Goal: Task Accomplishment & Management: Manage account settings

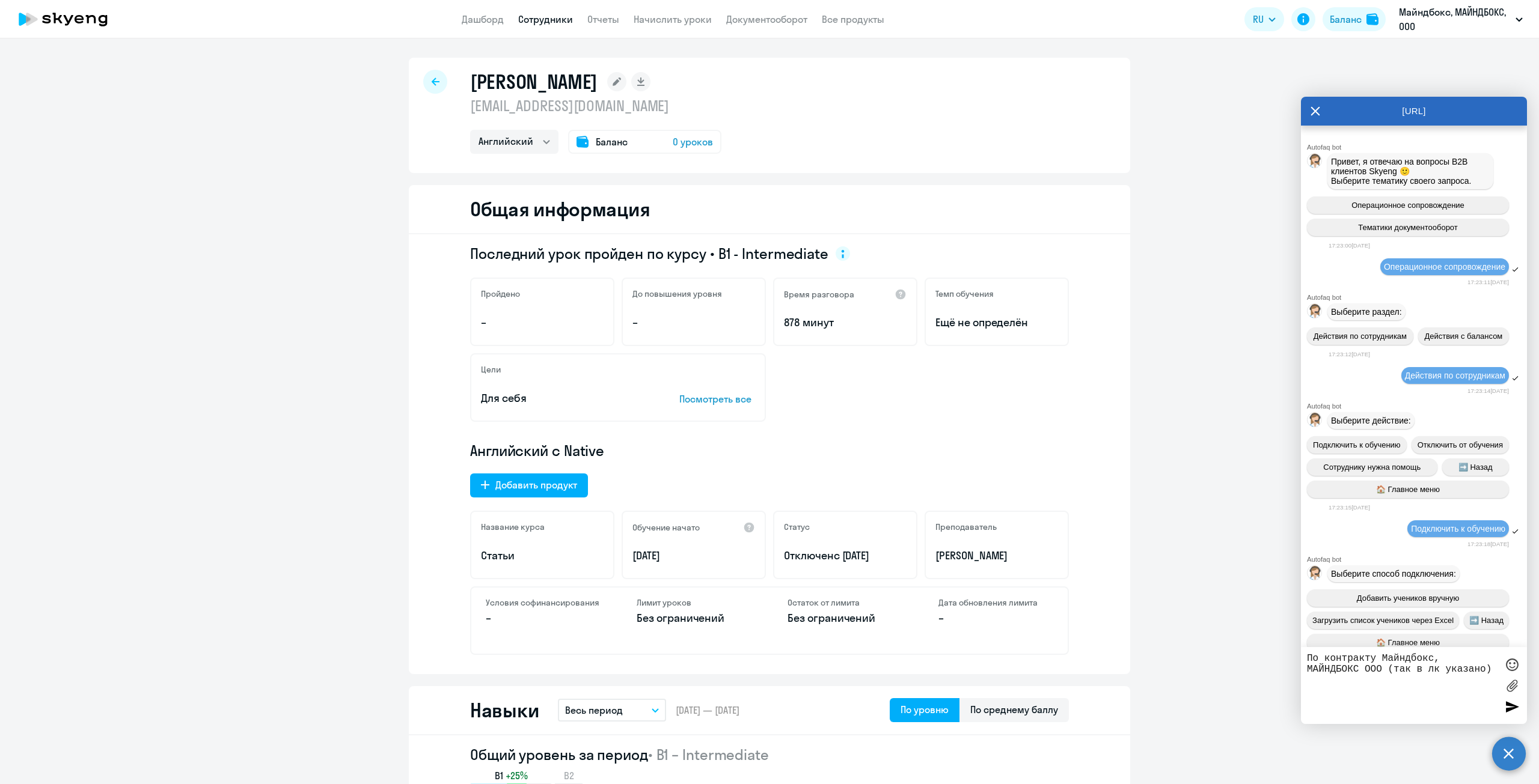
select select "english"
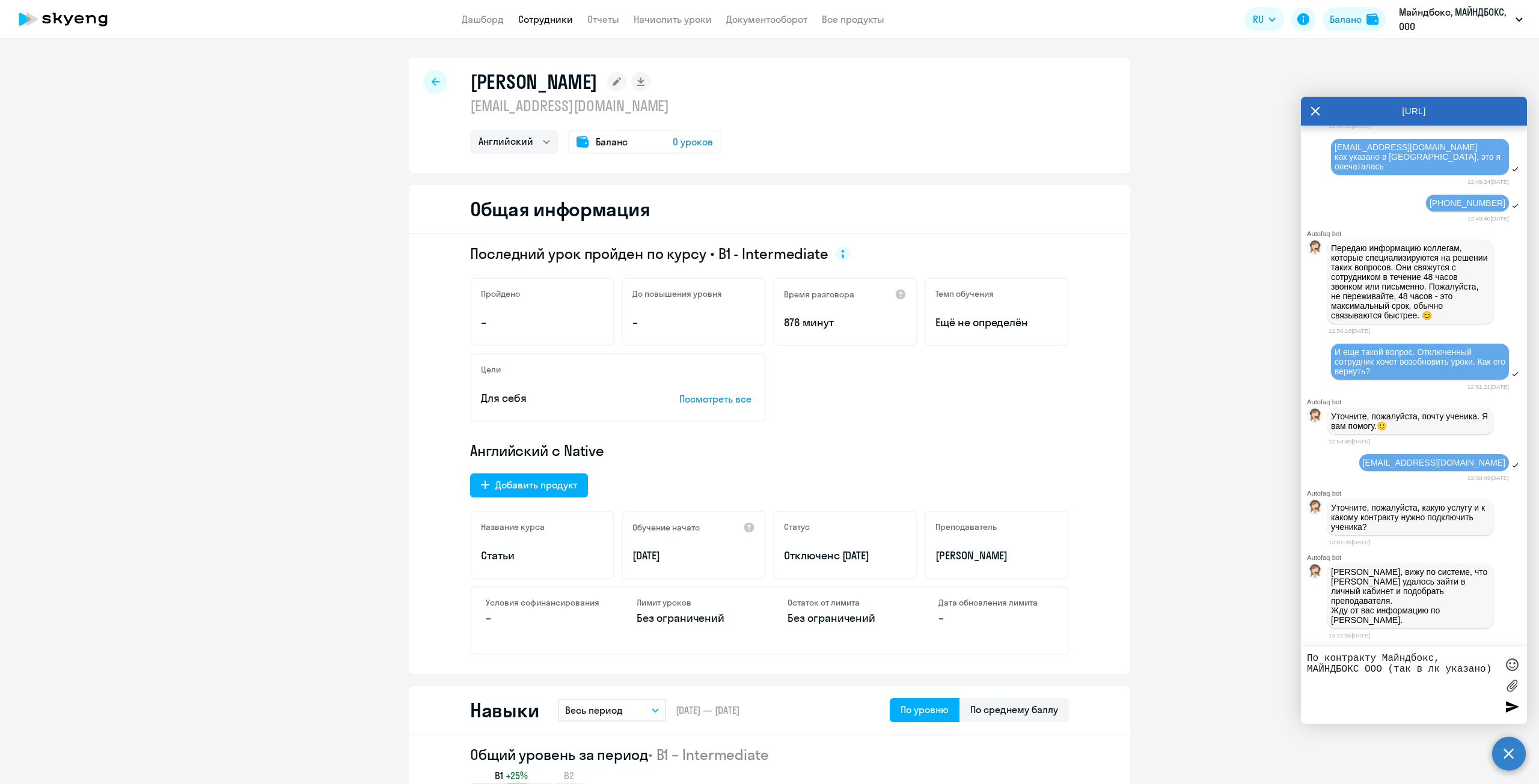
click at [1488, 669] on textarea "По контракту Майндбокс, МАЙНДБОКС ООО (так в лк указано)" at bounding box center [1402, 686] width 190 height 65
click at [1491, 670] on textarea "По контракту Майндбокс, МАЙНДБОКС ООО (так в лк указано)" at bounding box center [1402, 686] width 190 height 65
type textarea "По контракту Майндбокс, МАЙНДБОКС ООО (так в лк указано), программа general"
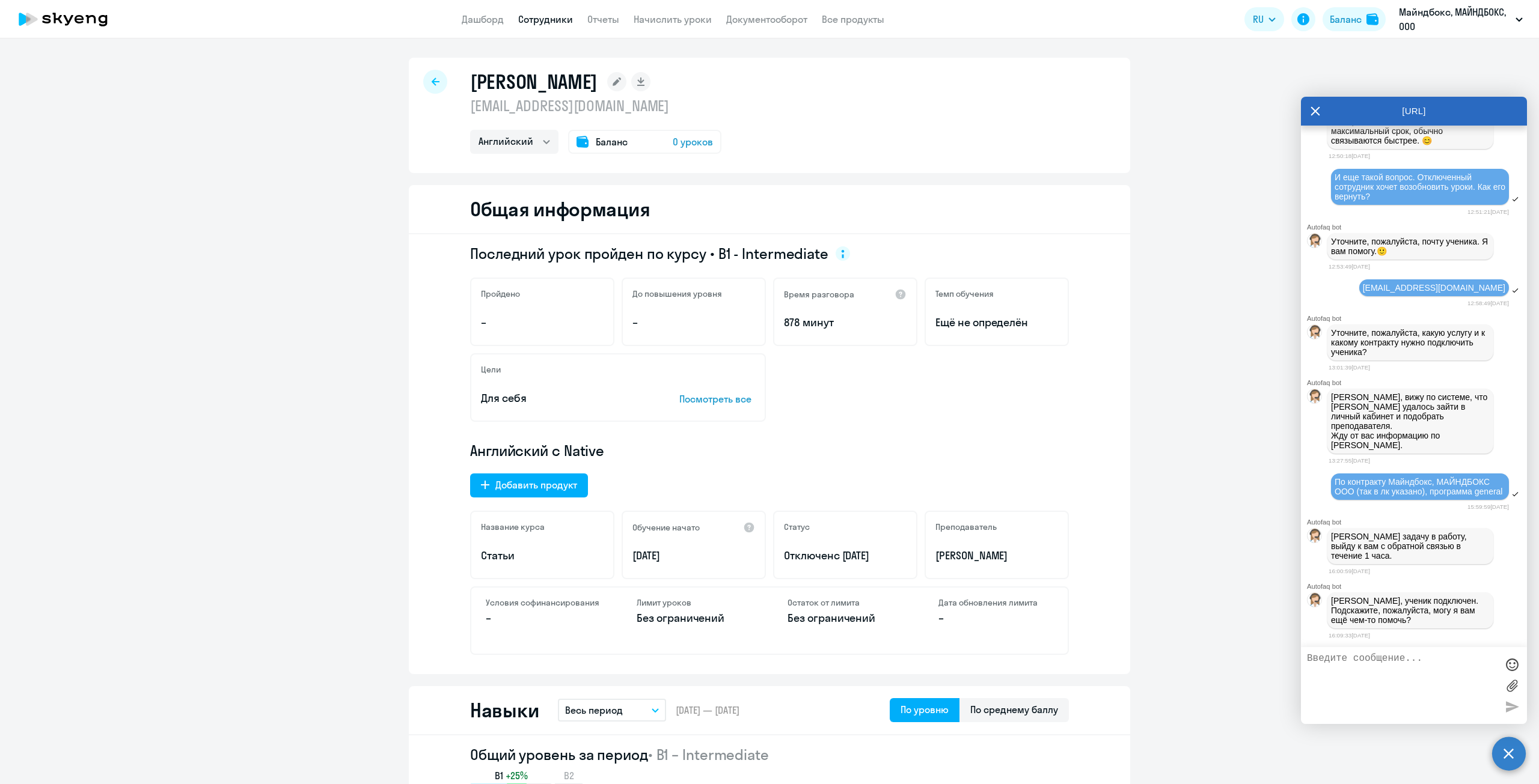
scroll to position [18012, 0]
click at [1353, 664] on textarea at bounding box center [1402, 686] width 190 height 65
type textarea "Y"
type textarea "[PERSON_NAME], спасибо большое!"
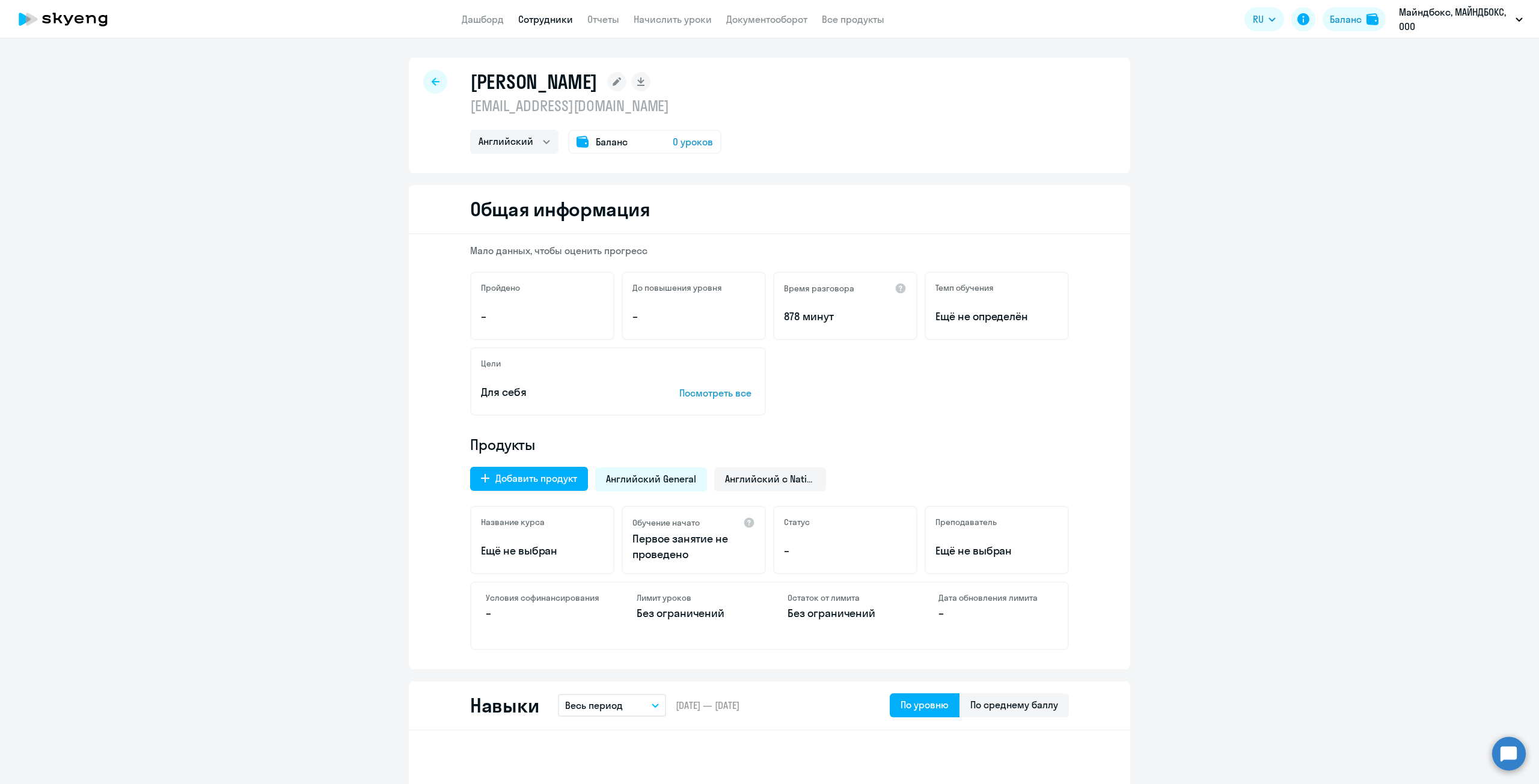
select select "english"
click at [609, 14] on link "Отчеты" at bounding box center [604, 20] width 32 height 12
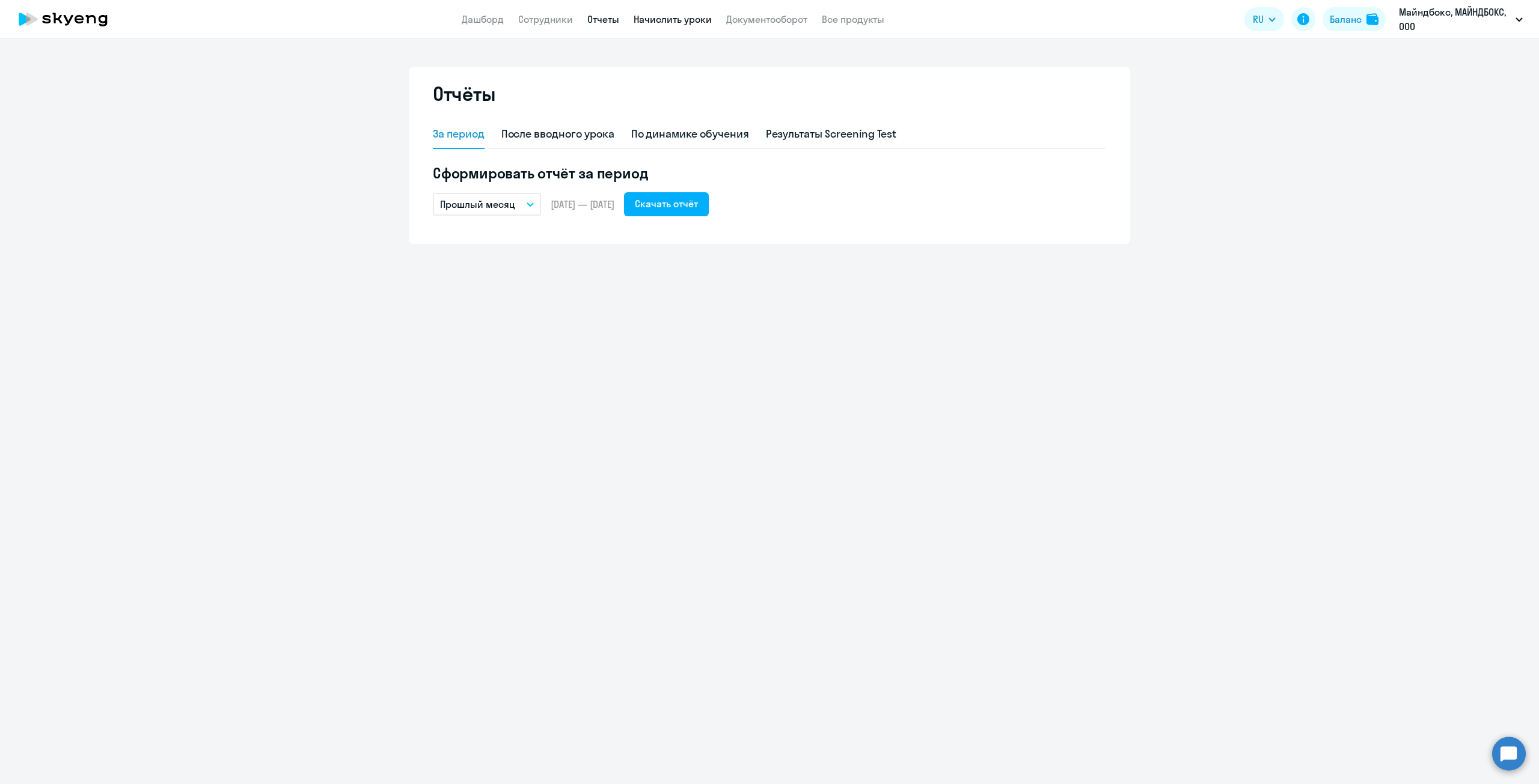
click at [689, 20] on link "Начислить уроки" at bounding box center [673, 20] width 78 height 12
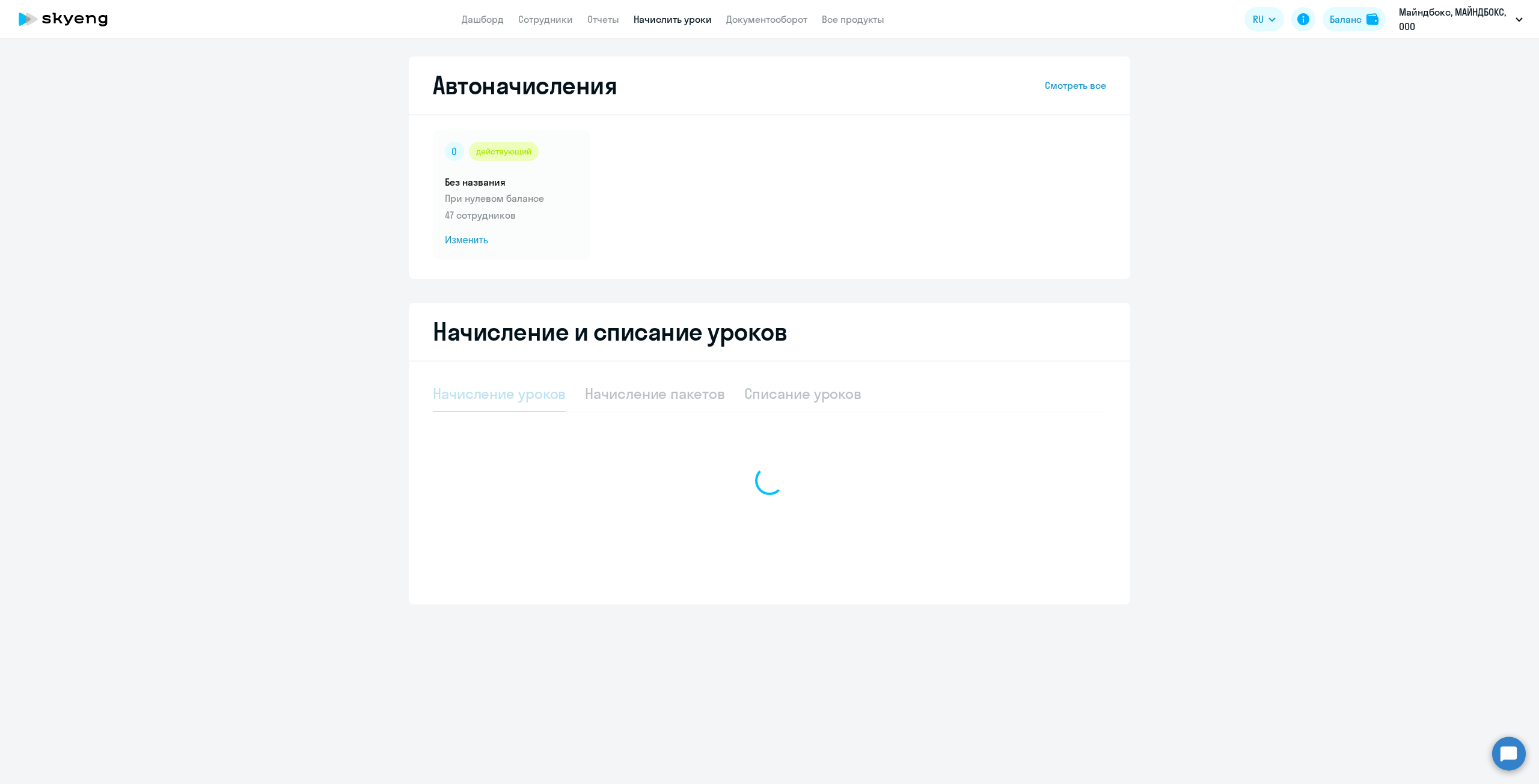
select select "10"
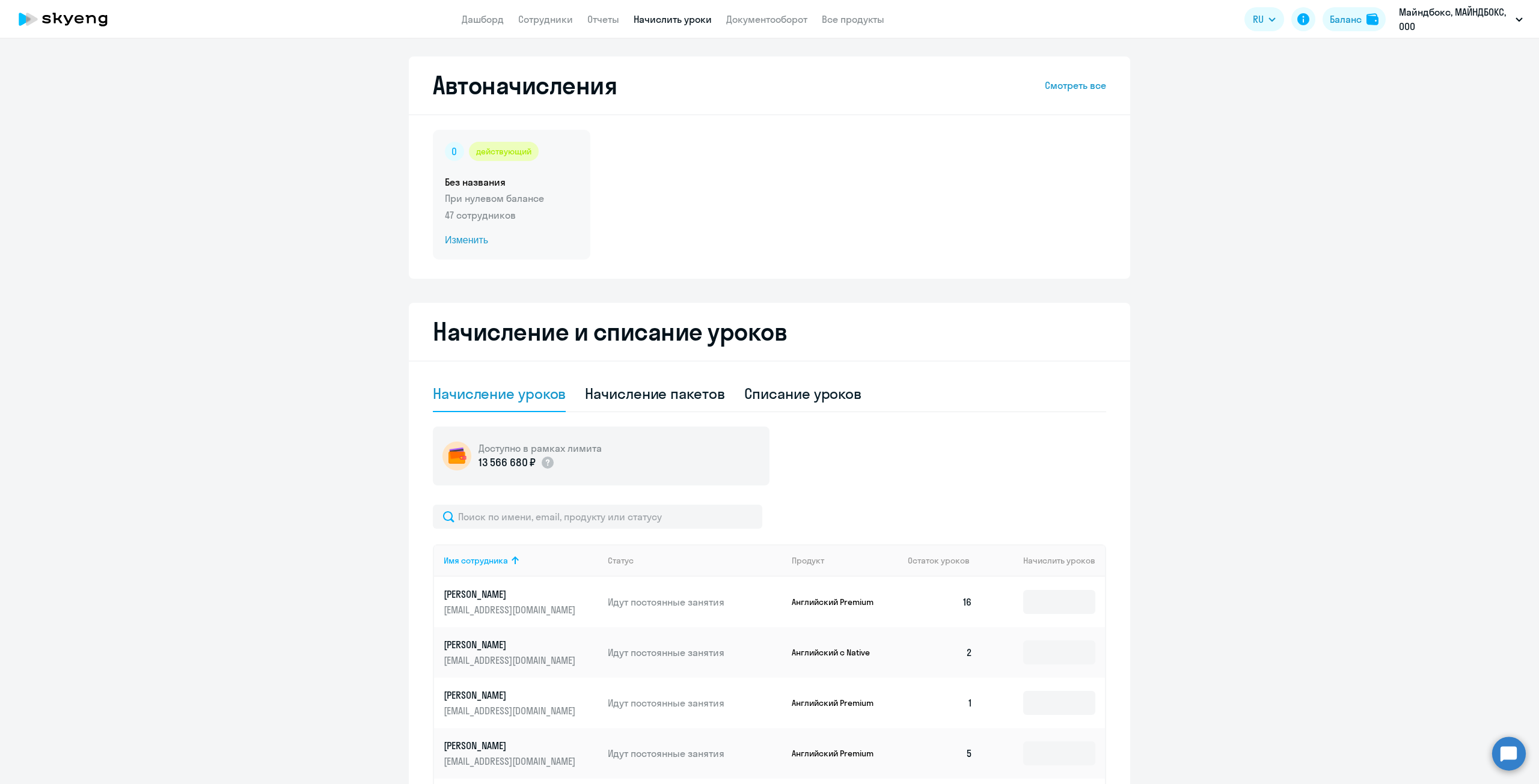
click at [515, 210] on p "47 сотрудников" at bounding box center [511, 215] width 133 height 14
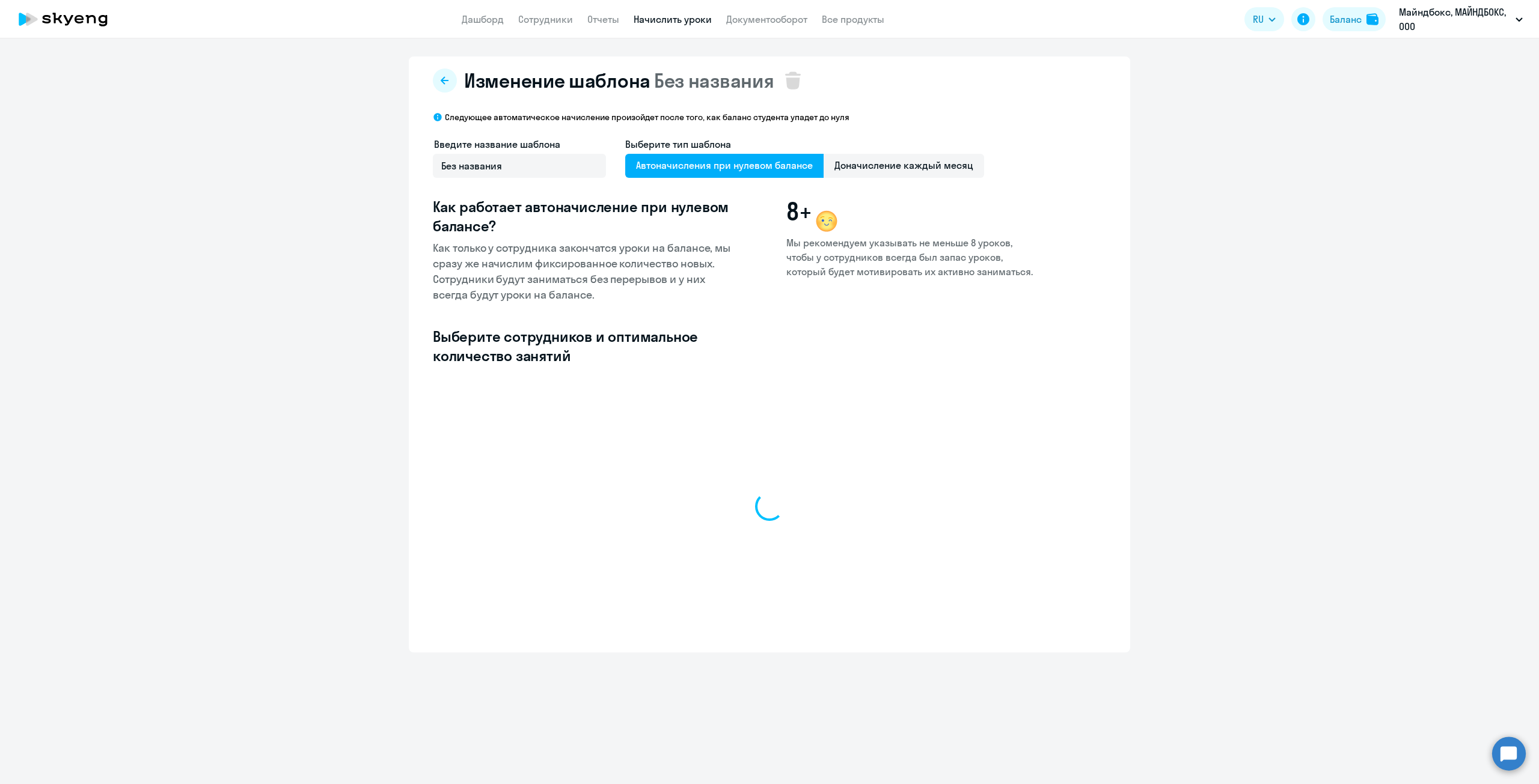
select select "10"
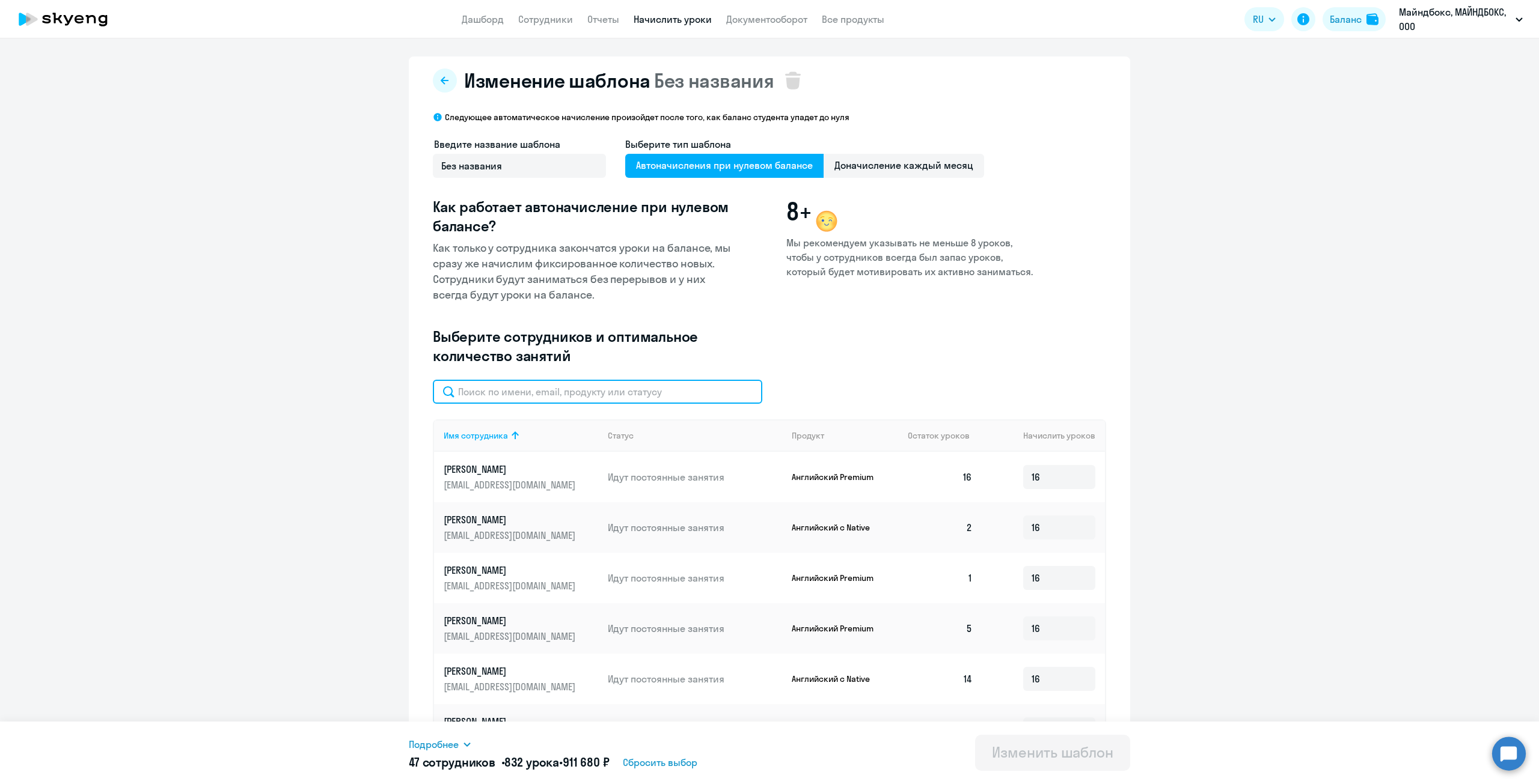
click at [480, 396] on input "text" at bounding box center [598, 392] width 329 height 24
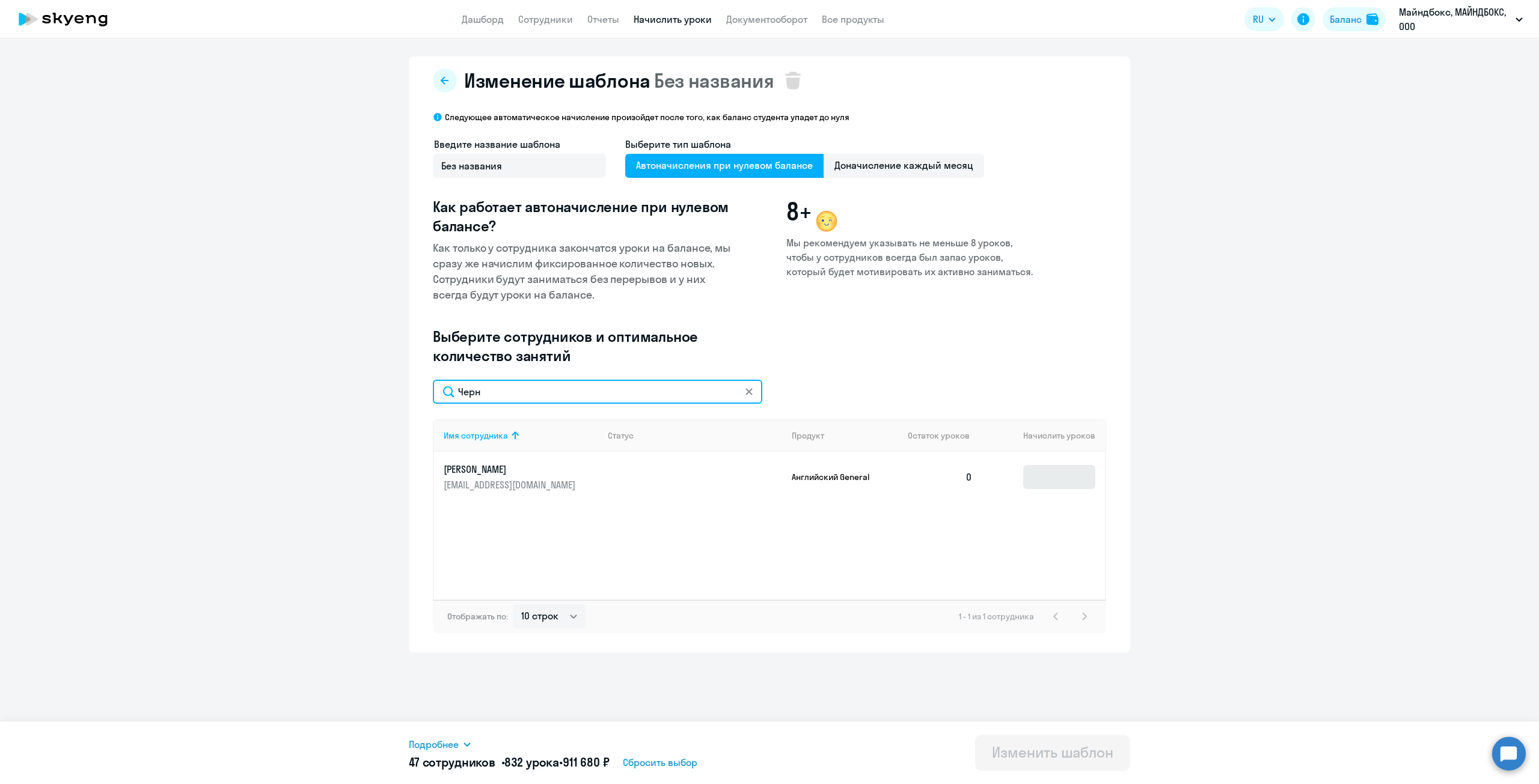
type input "Черн"
click at [1063, 485] on input at bounding box center [1059, 477] width 72 height 24
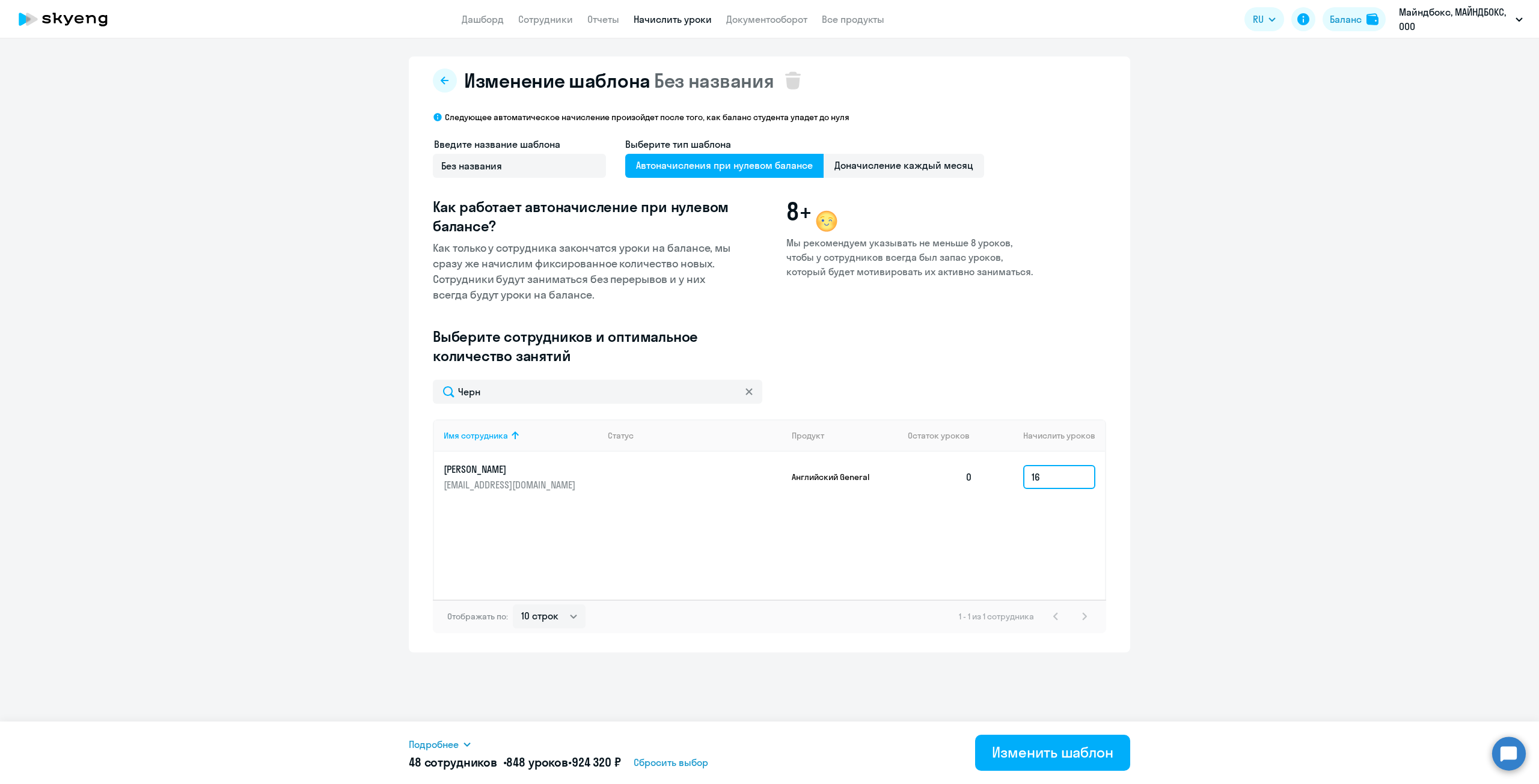
type input "16"
click at [984, 533] on div "Имя сотрудника Статус Продукт Остаток уроков Начислить уроков Черныгин Егор ego…" at bounding box center [769, 509] width 673 height 181
click at [1059, 748] on div "Изменить шаблон" at bounding box center [1053, 753] width 121 height 20
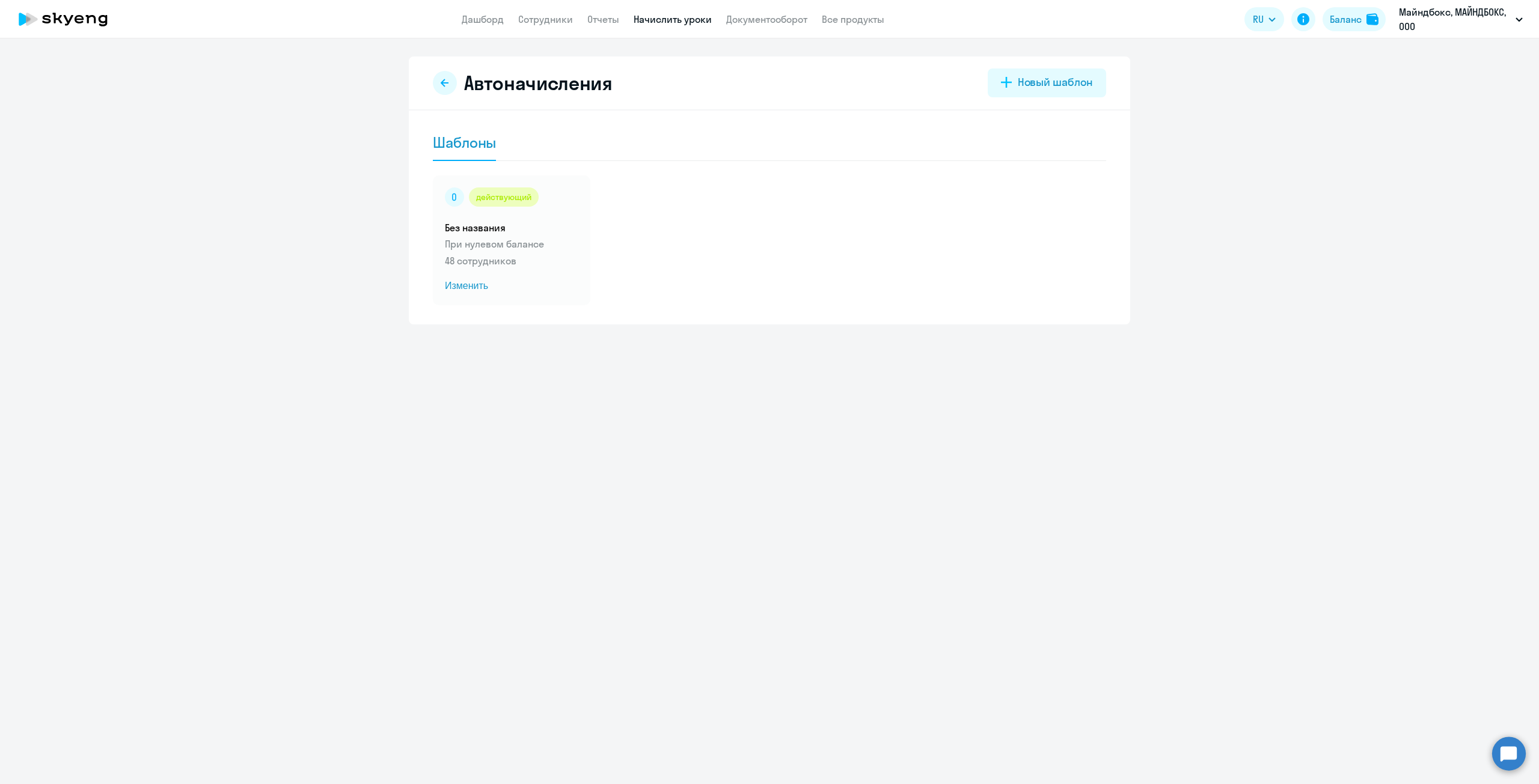
click at [79, 382] on div "Автоначисления Новый шаблон Шаблоны действующий Без названия При нулевом баланс…" at bounding box center [769, 411] width 1539 height 746
